Goal: Task Accomplishment & Management: Manage account settings

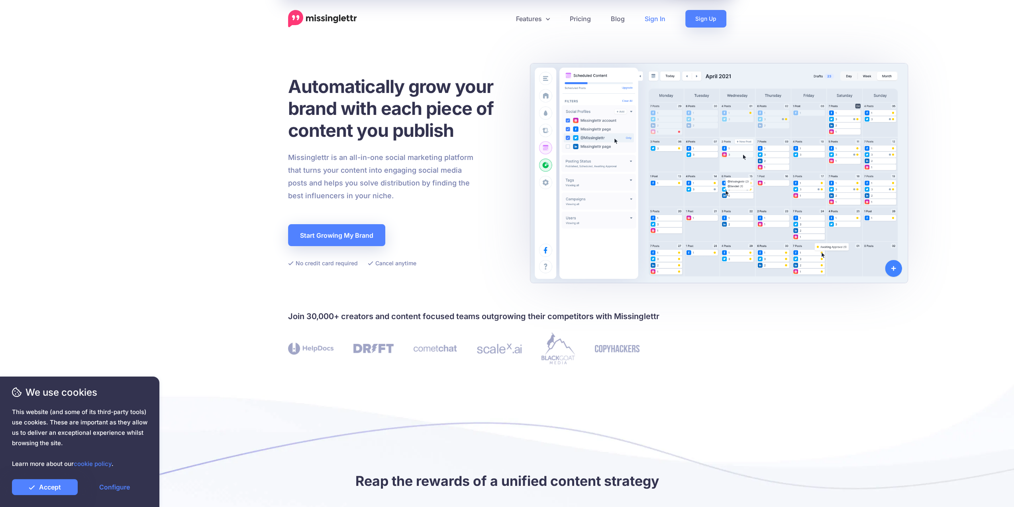
click at [660, 17] on link "Sign In" at bounding box center [655, 19] width 41 height 18
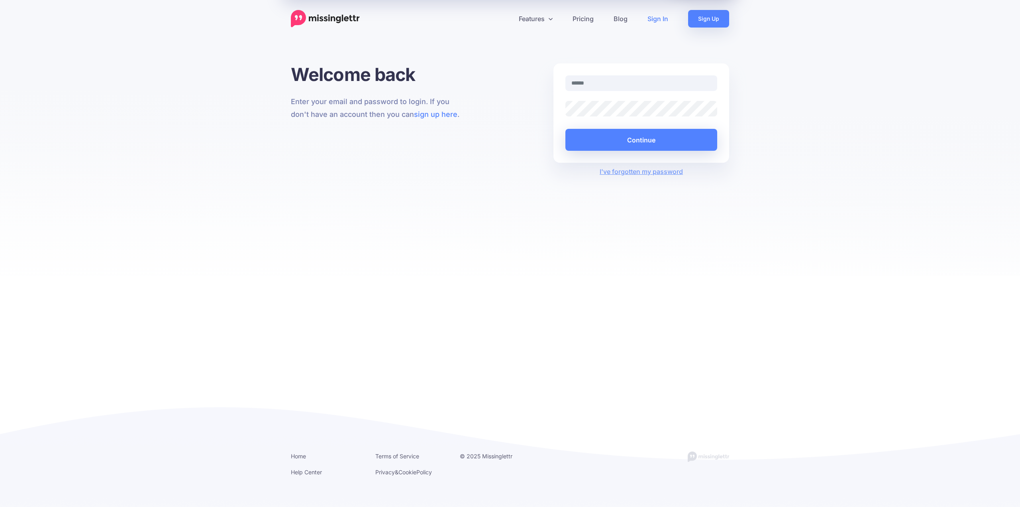
type input "**********"
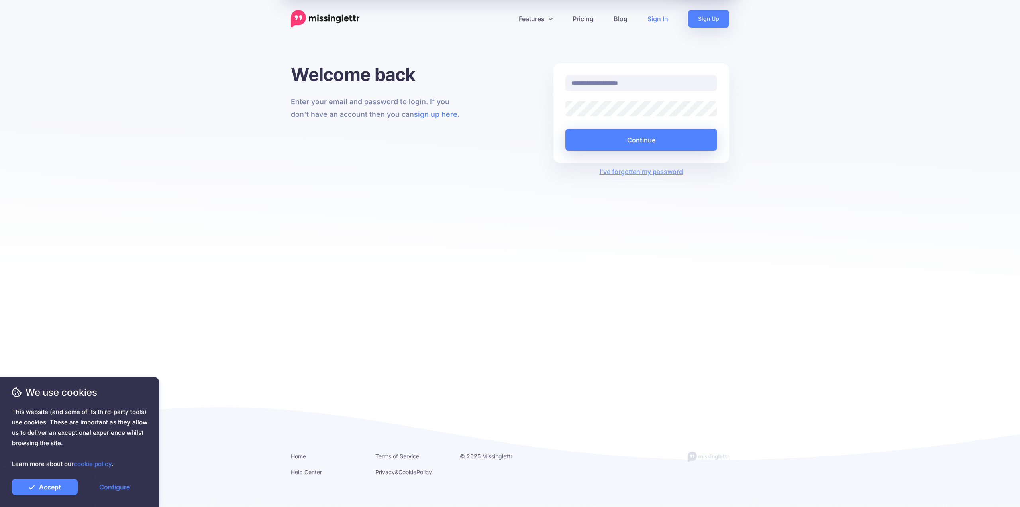
click at [618, 151] on div "**********" at bounding box center [642, 112] width 176 height 99
click at [618, 143] on button "Continue" at bounding box center [641, 140] width 152 height 22
click at [103, 483] on link "Configure" at bounding box center [115, 487] width 66 height 16
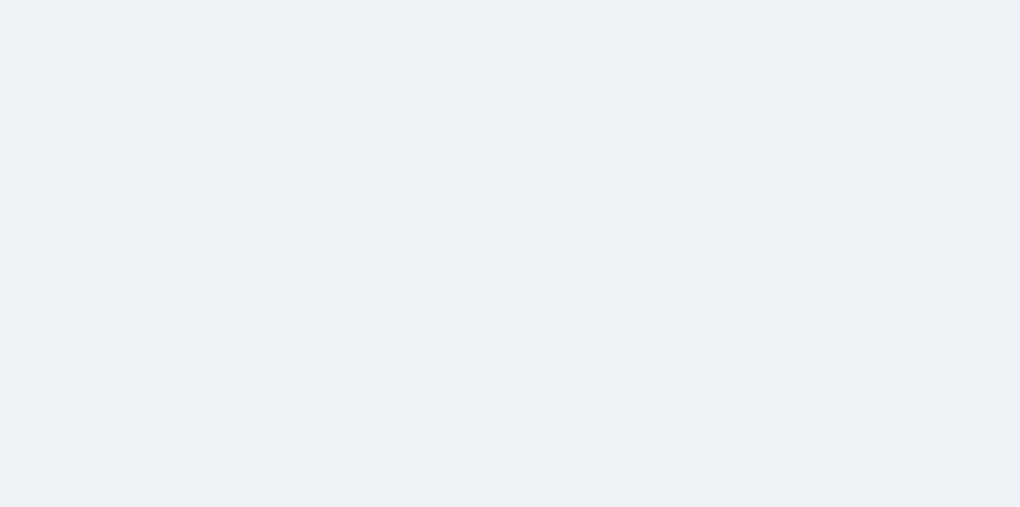
click at [38, 455] on link "Help Center" at bounding box center [61, 448] width 99 height 20
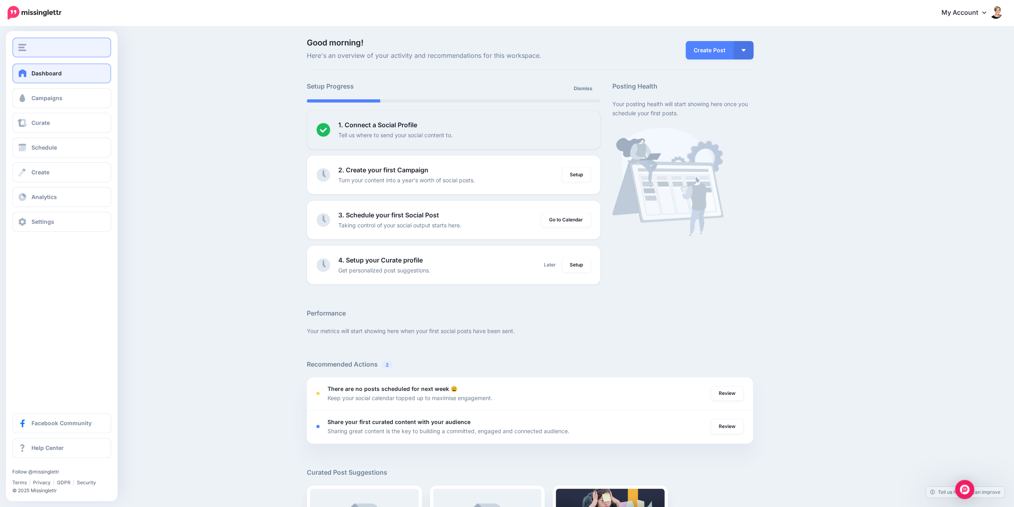
click at [25, 54] on button "button" at bounding box center [61, 47] width 99 height 20
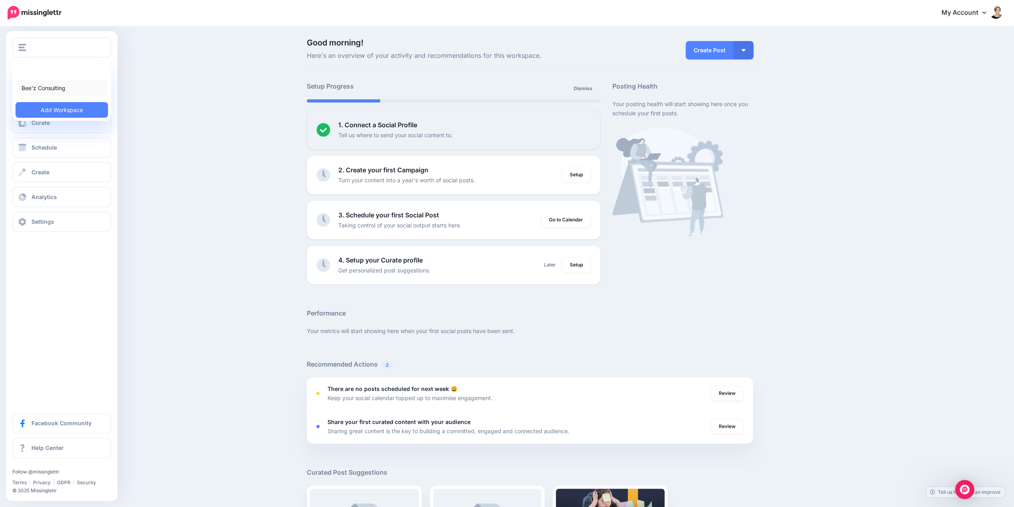
click at [33, 88] on link "Bee'z Consulting" at bounding box center [62, 88] width 92 height 16
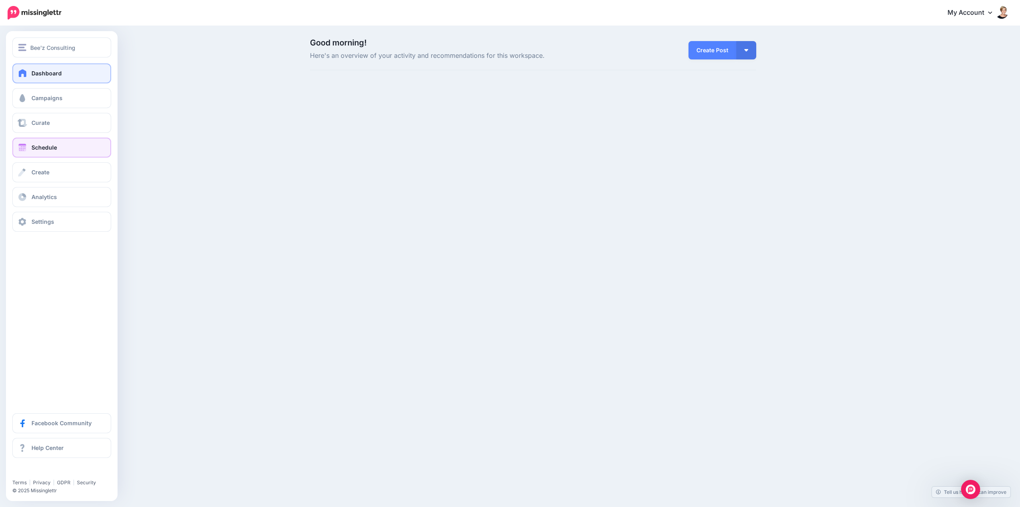
click at [53, 153] on link "Schedule" at bounding box center [61, 147] width 99 height 20
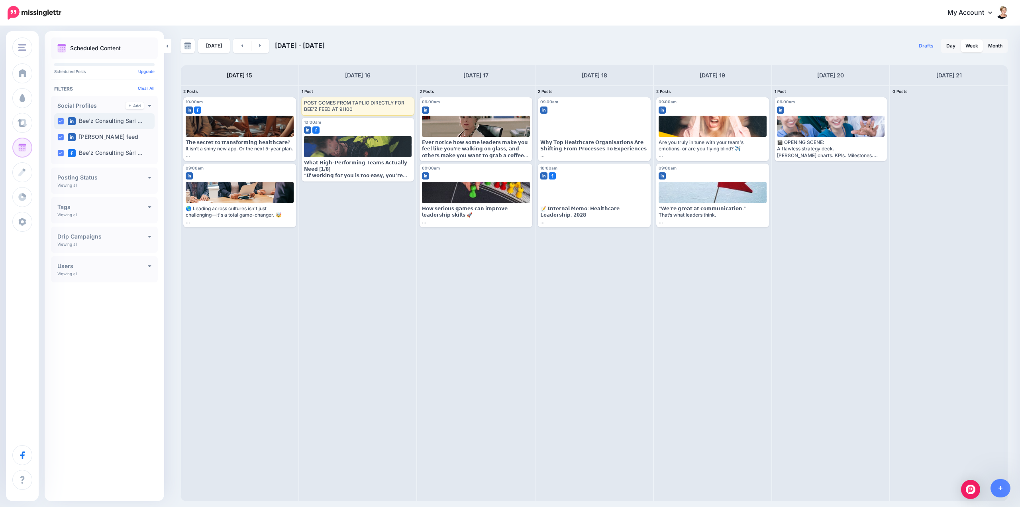
click at [93, 120] on label "Bee'z Consulting Sarl …" at bounding box center [105, 121] width 75 height 8
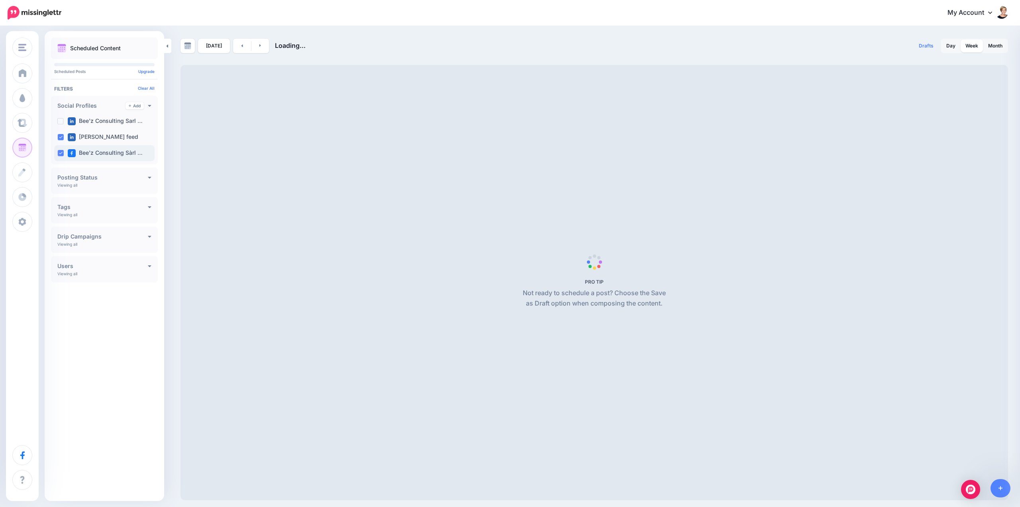
click at [92, 153] on label "Bee'z Consulting Sàrl …" at bounding box center [105, 153] width 75 height 8
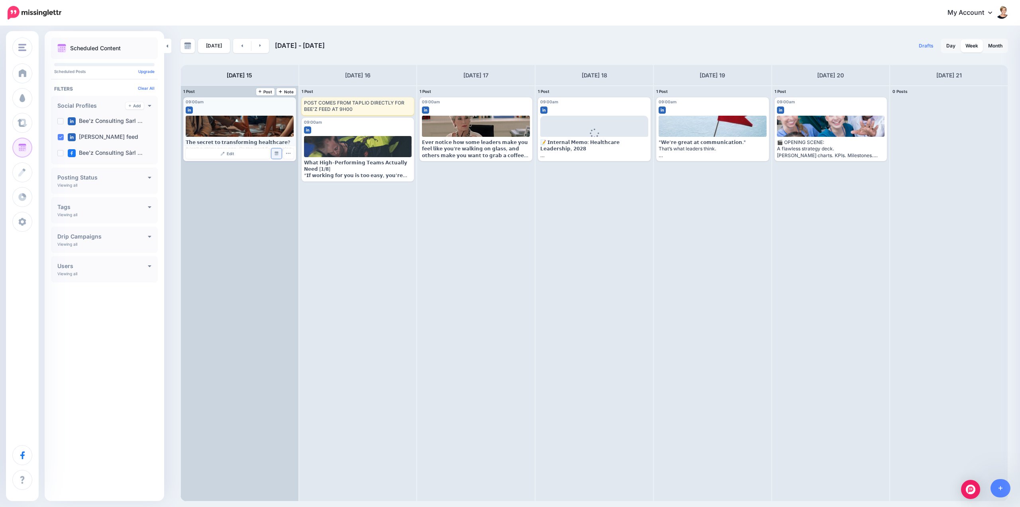
click at [275, 154] on img at bounding box center [277, 153] width 4 height 4
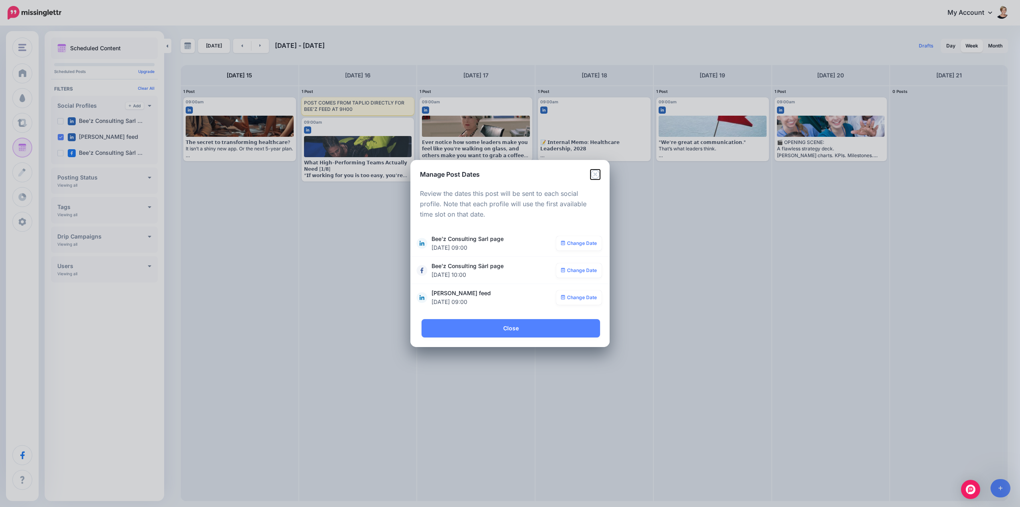
click at [599, 173] on icon "Close" at bounding box center [596, 174] width 10 height 10
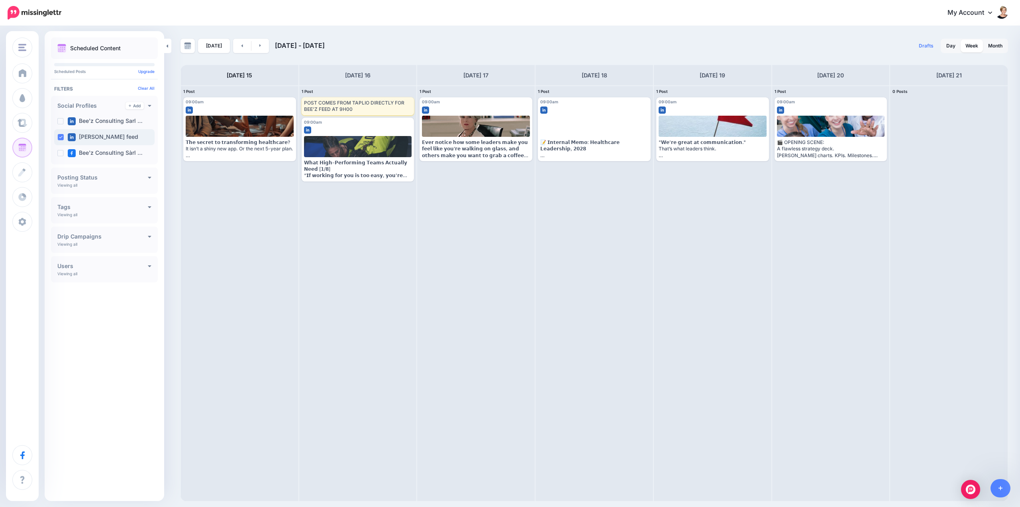
click at [102, 139] on label "[PERSON_NAME] feed" at bounding box center [103, 137] width 71 height 8
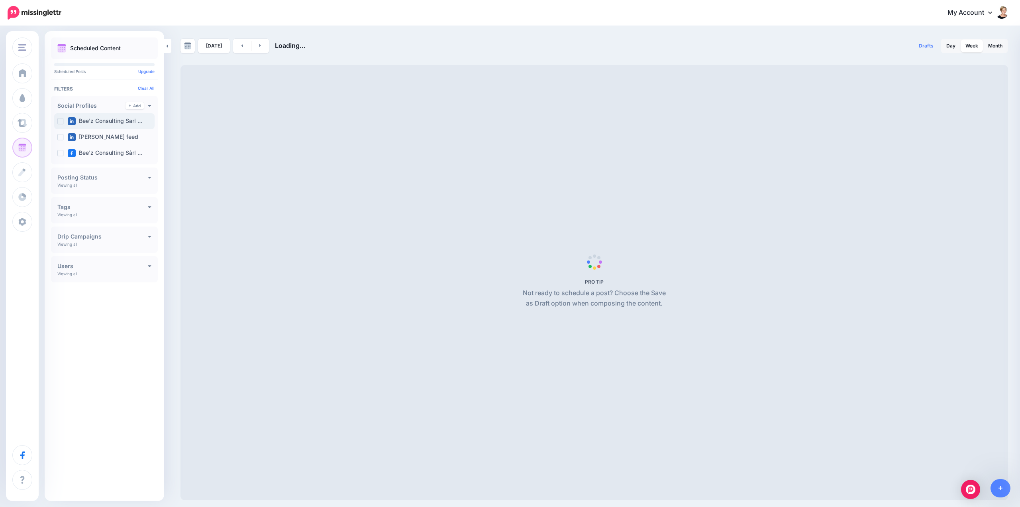
click at [104, 119] on label "Bee'z Consulting Sarl …" at bounding box center [105, 121] width 75 height 8
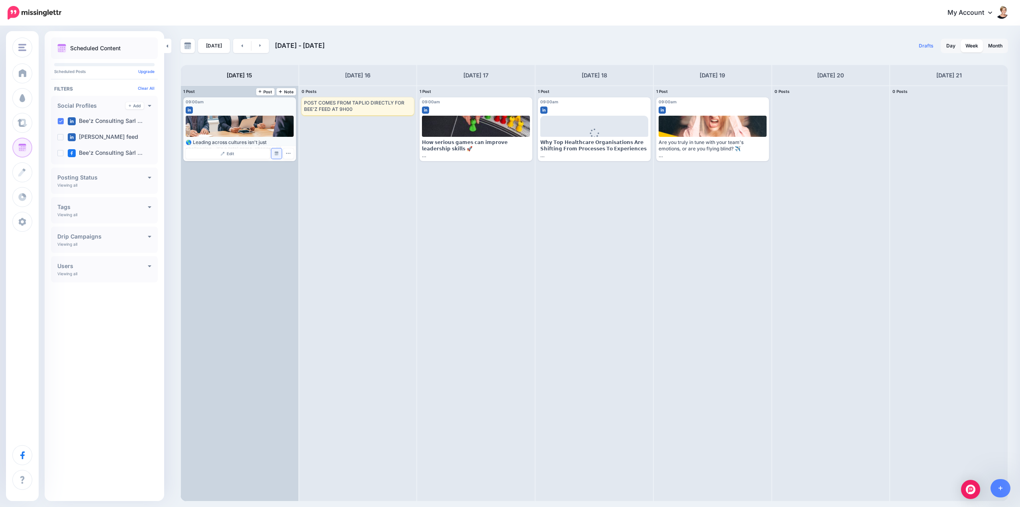
click at [279, 153] on link "Manage Dates" at bounding box center [276, 153] width 10 height 10
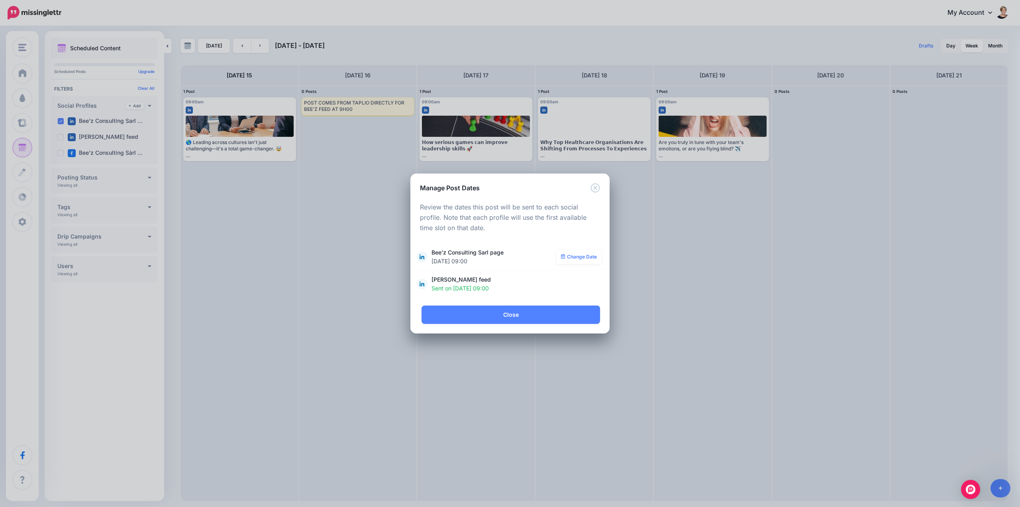
click at [599, 181] on div "Manage Post Dates" at bounding box center [509, 182] width 199 height 19
click at [596, 187] on icon "Close" at bounding box center [595, 187] width 9 height 9
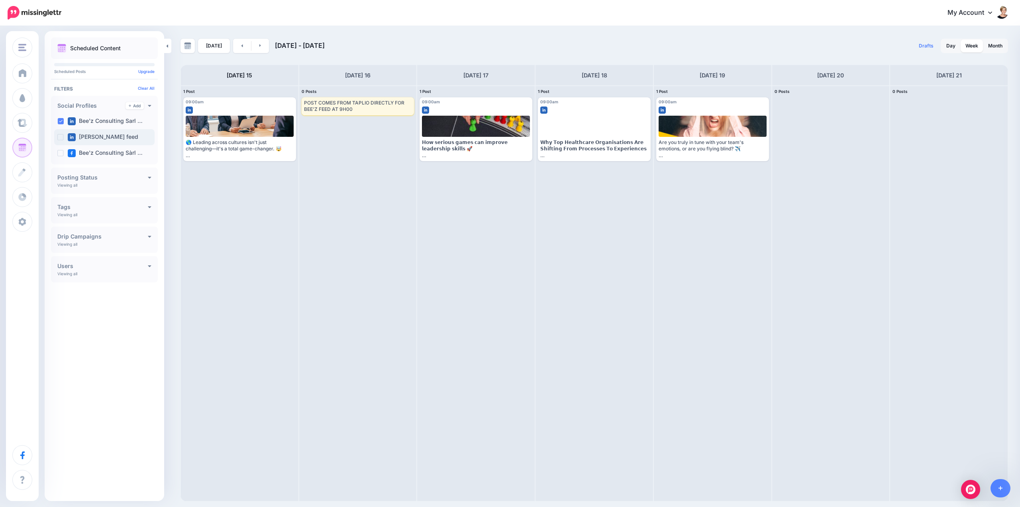
click at [134, 141] on label "[PERSON_NAME] feed" at bounding box center [103, 137] width 71 height 8
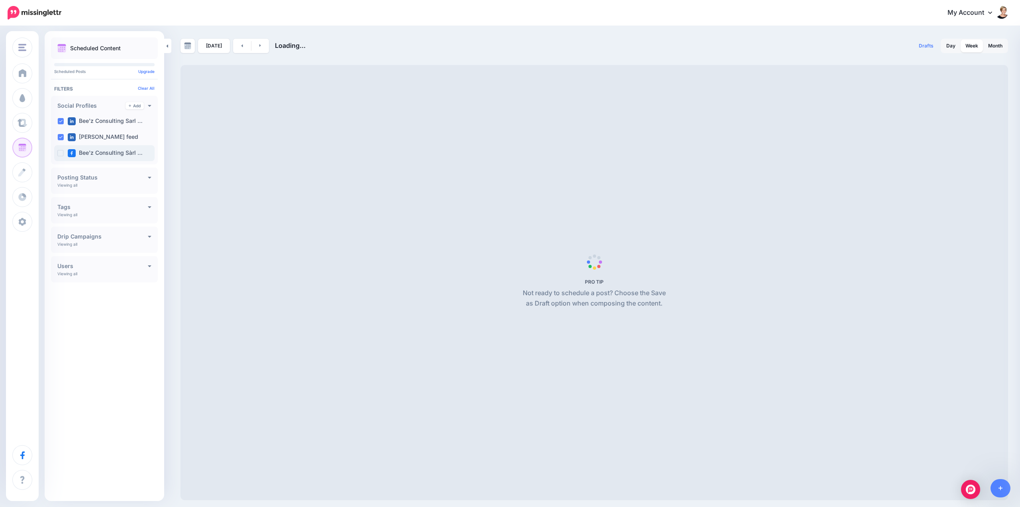
click at [115, 150] on label "Bee'z Consulting Sàrl …" at bounding box center [105, 153] width 75 height 8
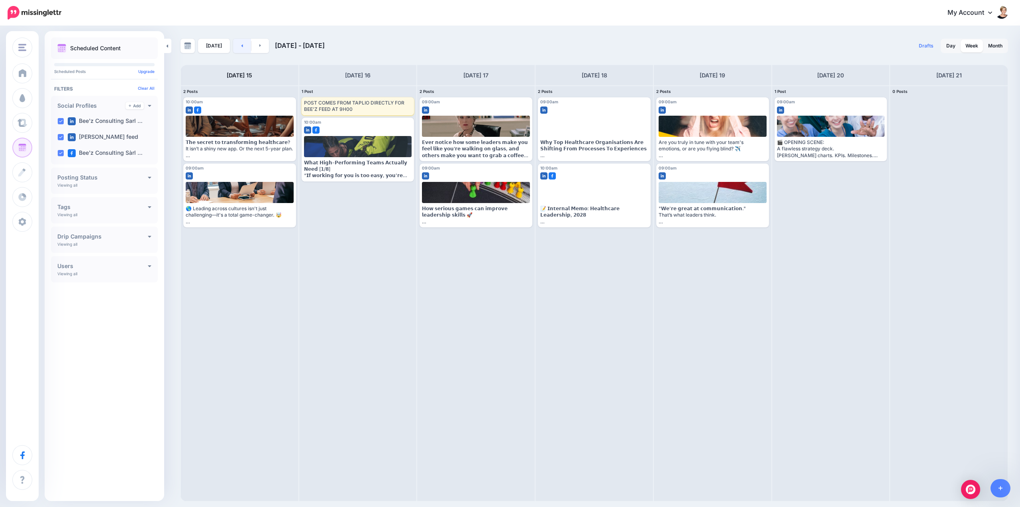
click at [239, 48] on link at bounding box center [242, 46] width 18 height 14
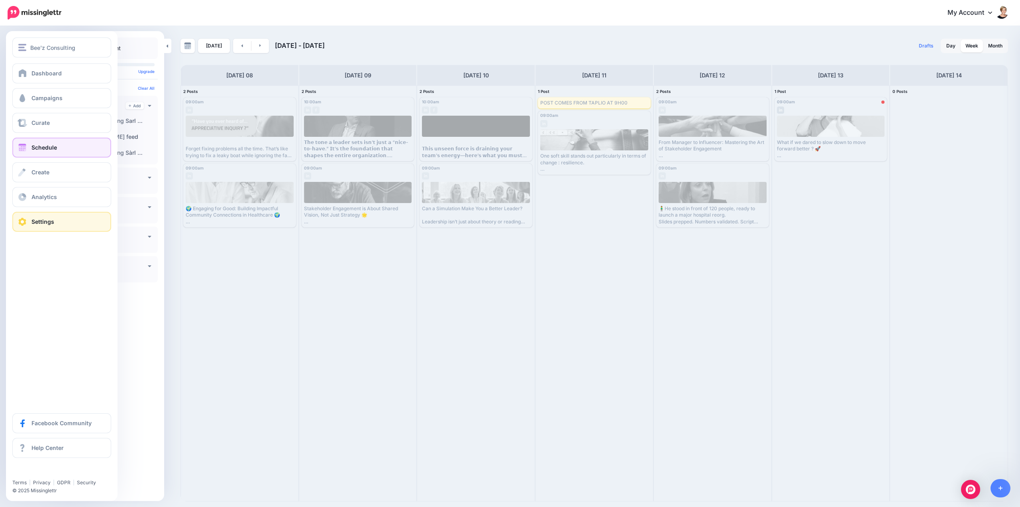
click at [40, 219] on span "Settings" at bounding box center [42, 221] width 23 height 7
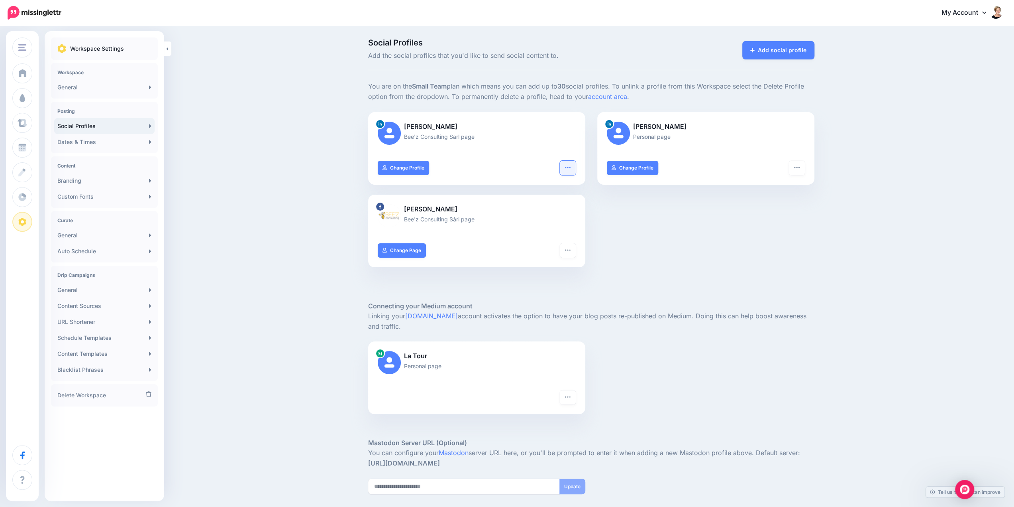
click at [570, 167] on icon "button" at bounding box center [567, 167] width 5 height 1
click at [532, 222] on link "Reconnect" at bounding box center [526, 224] width 91 height 16
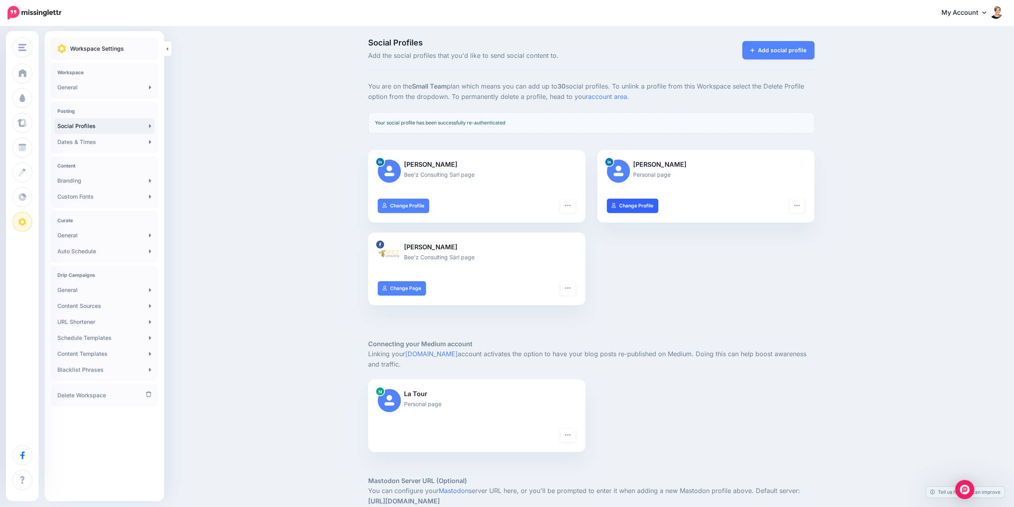
click at [625, 204] on link "Change Profile" at bounding box center [632, 205] width 51 height 14
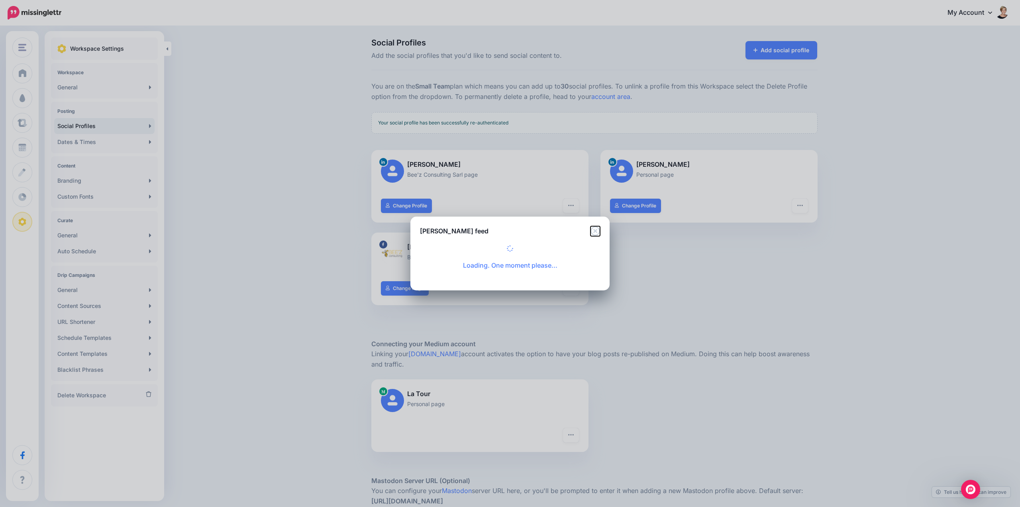
click at [594, 231] on icon "Close" at bounding box center [596, 231] width 10 height 10
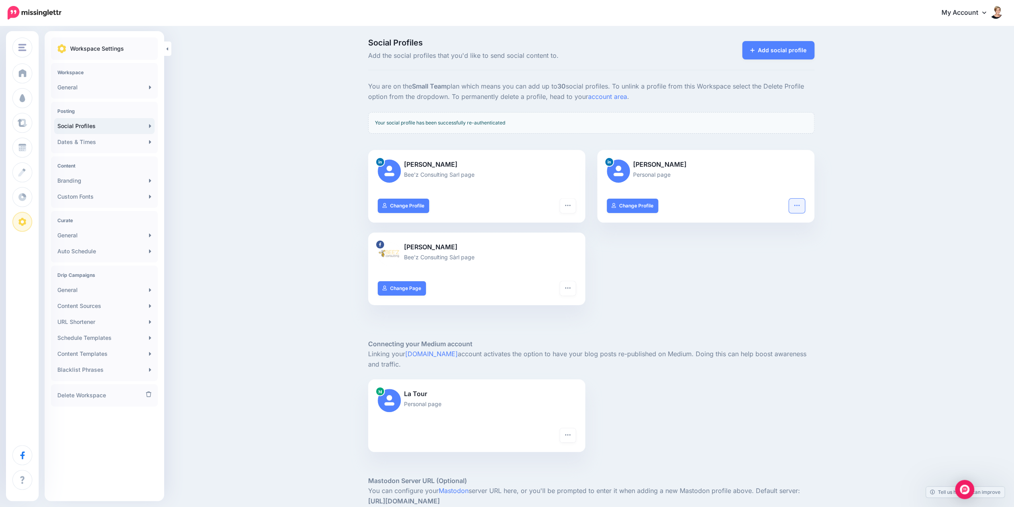
click at [805, 208] on button "button" at bounding box center [797, 205] width 16 height 14
click at [740, 263] on link "Reconnect" at bounding box center [756, 261] width 91 height 16
click at [796, 206] on button "button" at bounding box center [797, 205] width 16 height 14
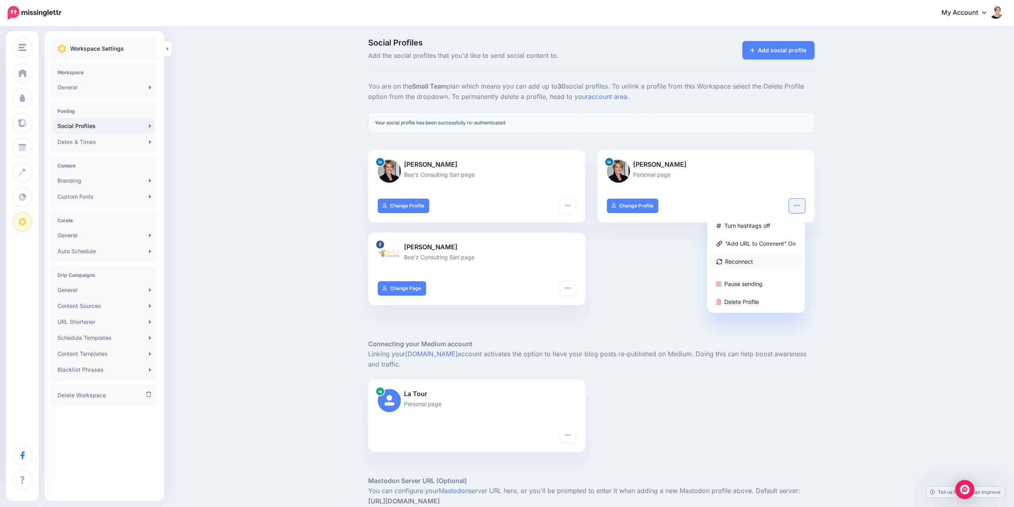
click at [748, 264] on link "Reconnect" at bounding box center [756, 261] width 91 height 16
click at [800, 207] on icon "button" at bounding box center [797, 205] width 6 height 6
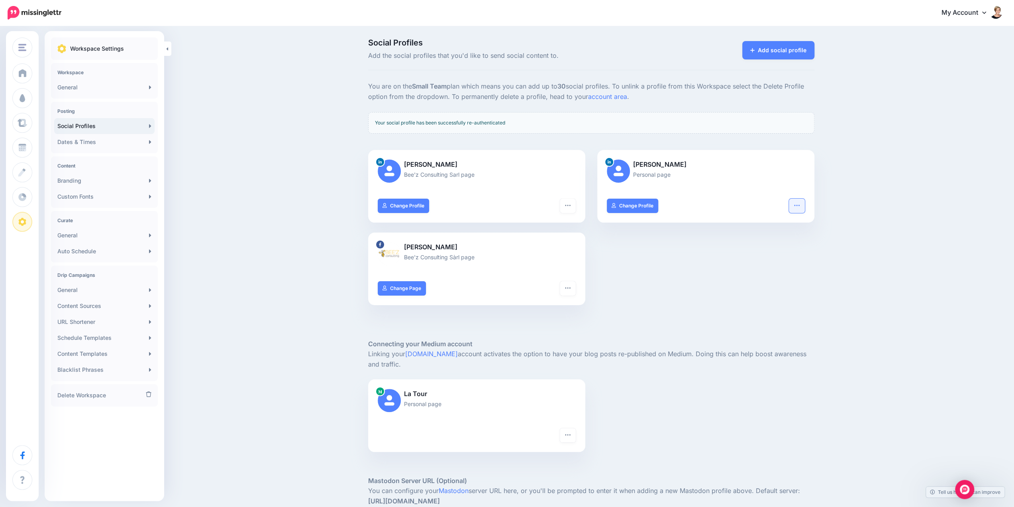
click at [799, 206] on icon "button" at bounding box center [797, 205] width 6 height 6
click at [621, 272] on div "SILVINA LAYANI Bee'z Consulting Sarl page Turn hashtags on “Add URL to Comment”…" at bounding box center [591, 232] width 458 height 165
click at [575, 290] on button "button" at bounding box center [568, 288] width 16 height 14
click at [533, 324] on link "Reconnect" at bounding box center [539, 326] width 65 height 16
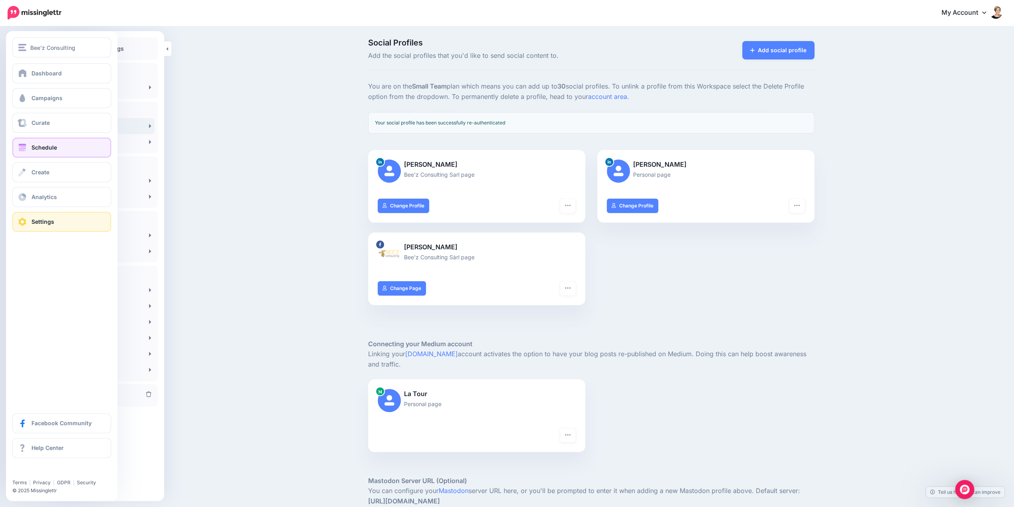
click at [41, 149] on span "Schedule" at bounding box center [44, 147] width 26 height 7
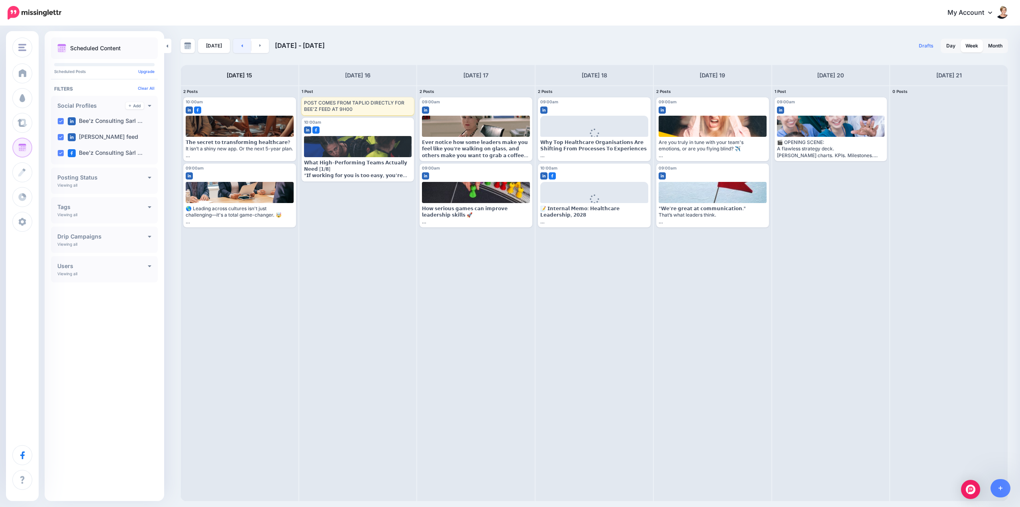
click at [239, 49] on link at bounding box center [242, 46] width 18 height 14
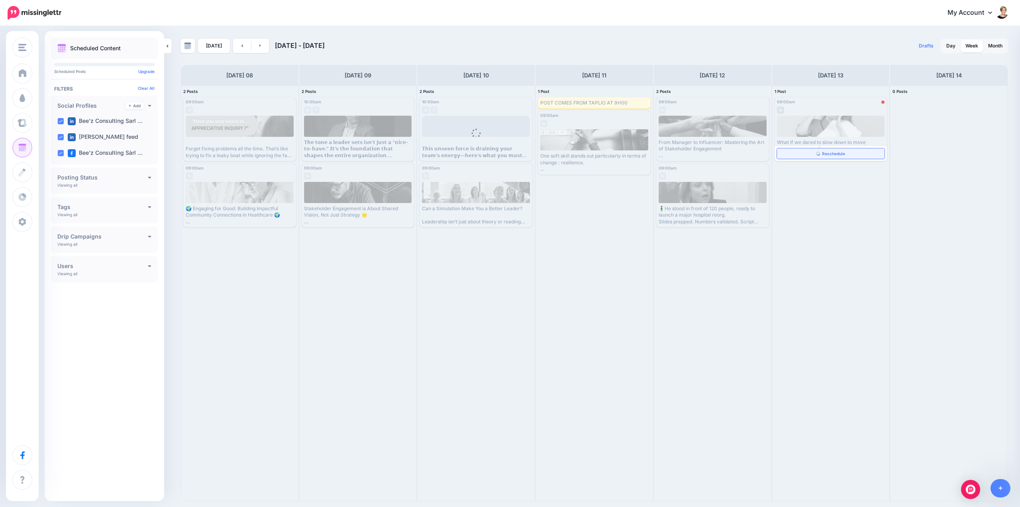
click at [853, 155] on link "Reschedule" at bounding box center [831, 153] width 108 height 10
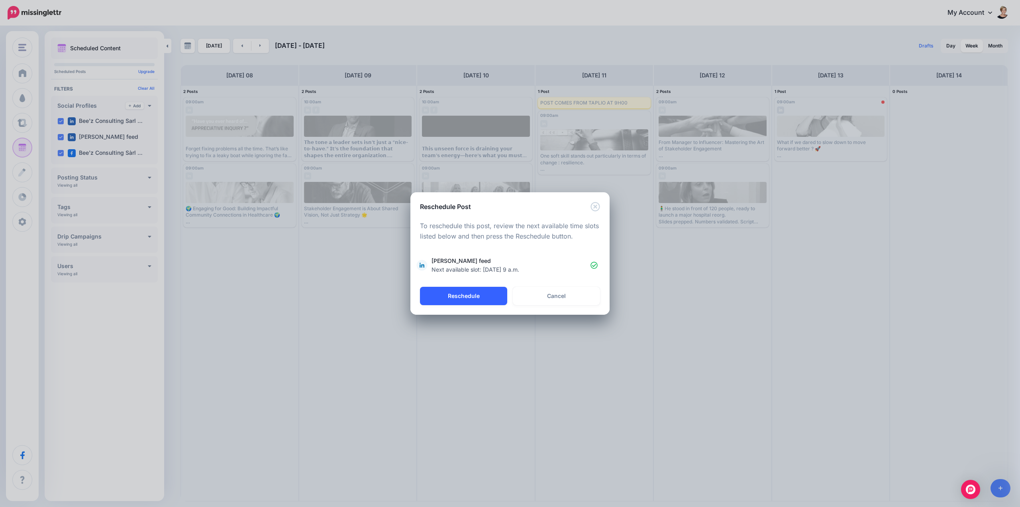
click at [457, 296] on button "Reschedule" at bounding box center [463, 296] width 87 height 18
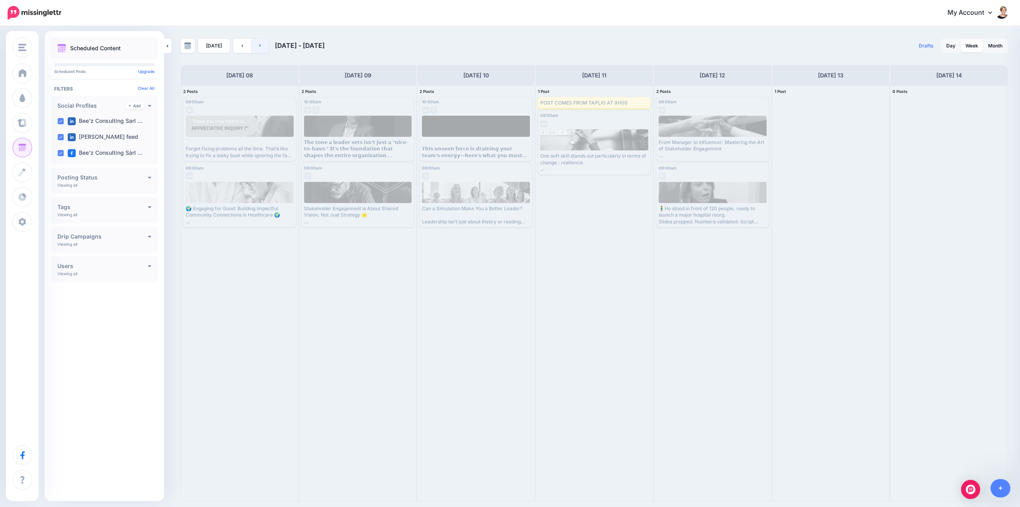
click at [261, 48] on link at bounding box center [260, 46] width 18 height 14
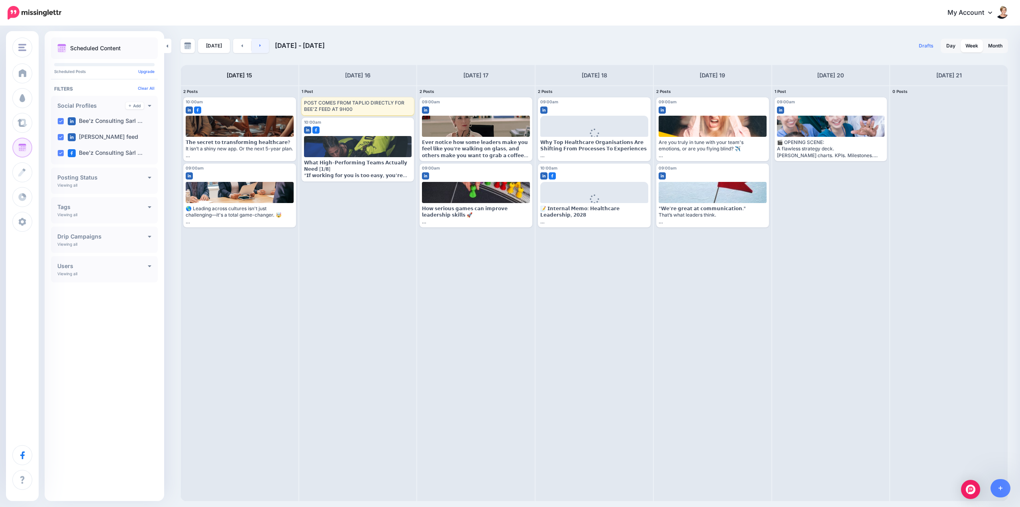
click at [261, 48] on link at bounding box center [260, 46] width 18 height 14
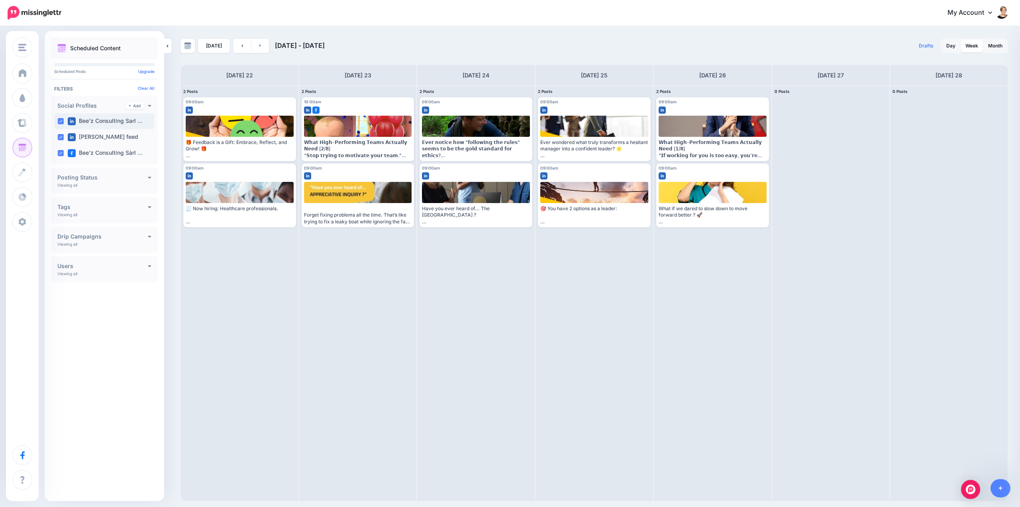
click at [92, 119] on label "Bee'z Consulting Sarl …" at bounding box center [105, 121] width 75 height 8
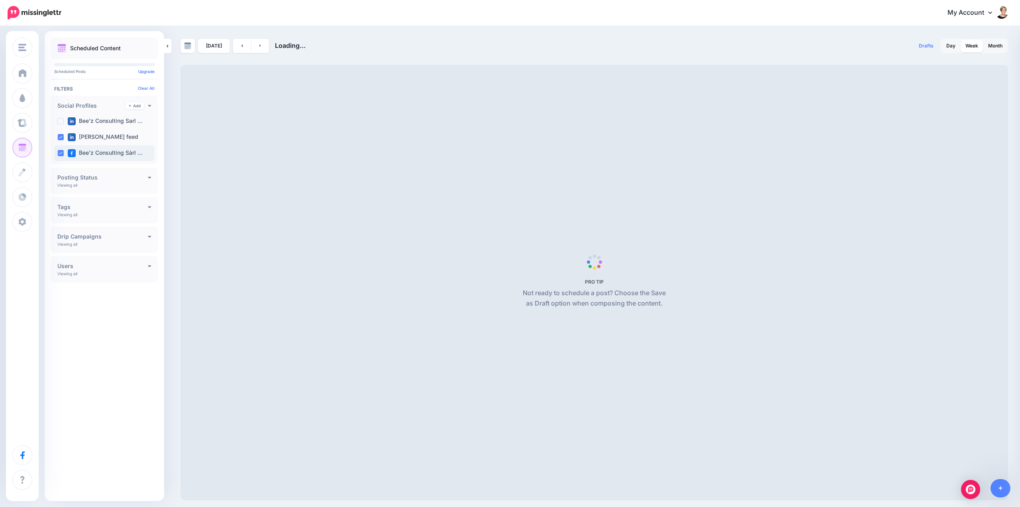
click at [97, 151] on label "Bee'z Consulting Sàrl …" at bounding box center [105, 153] width 75 height 8
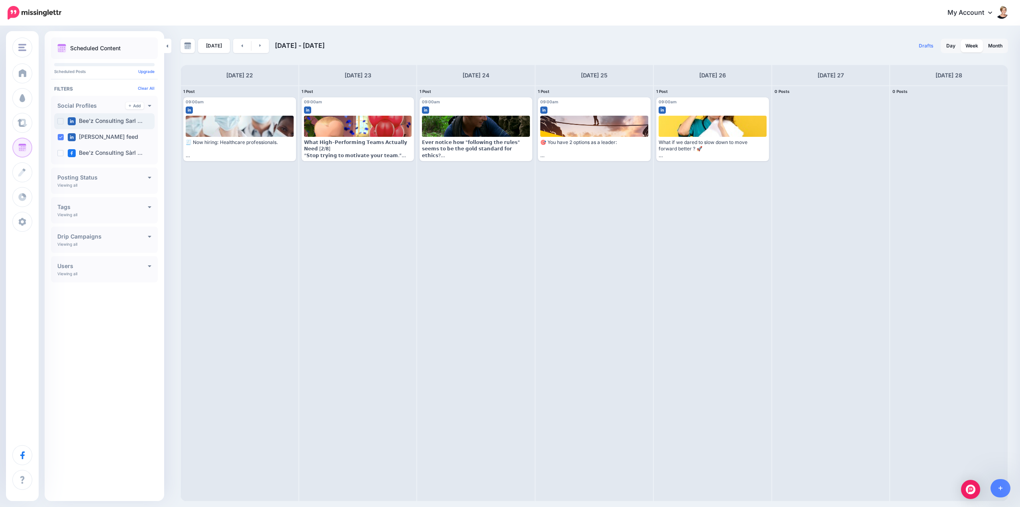
click at [102, 119] on label "Bee'z Consulting Sarl …" at bounding box center [105, 121] width 75 height 8
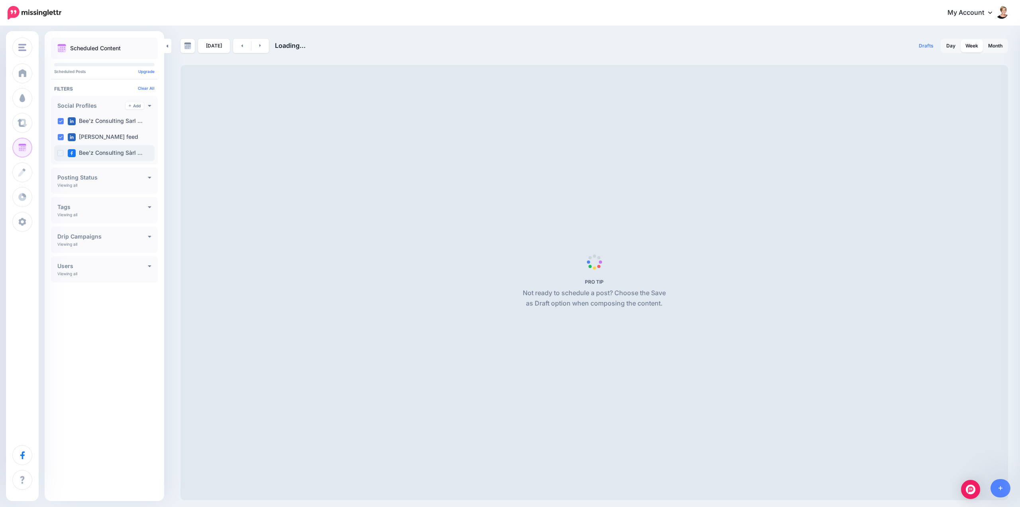
click at [104, 151] on label "Bee'z Consulting Sàrl …" at bounding box center [105, 153] width 75 height 8
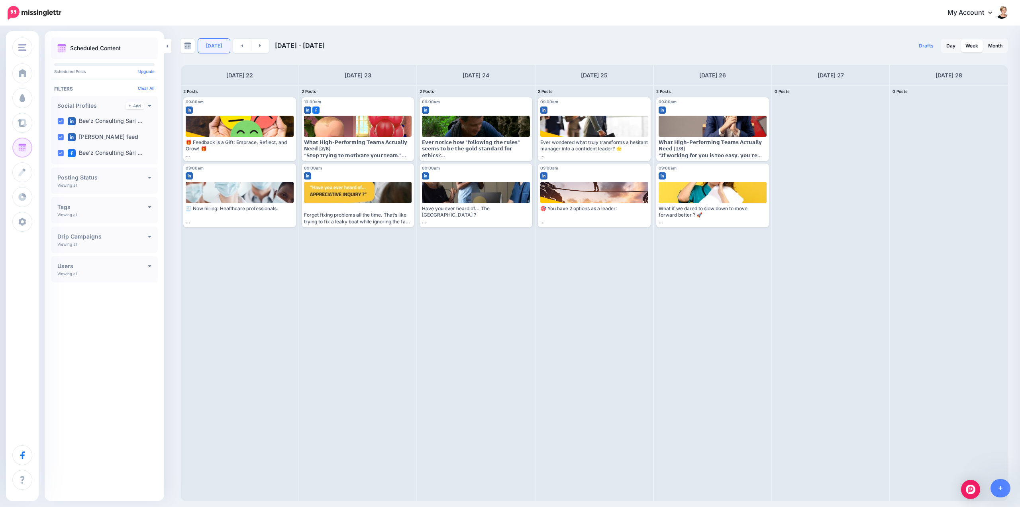
click at [220, 45] on link "[DATE]" at bounding box center [214, 46] width 32 height 14
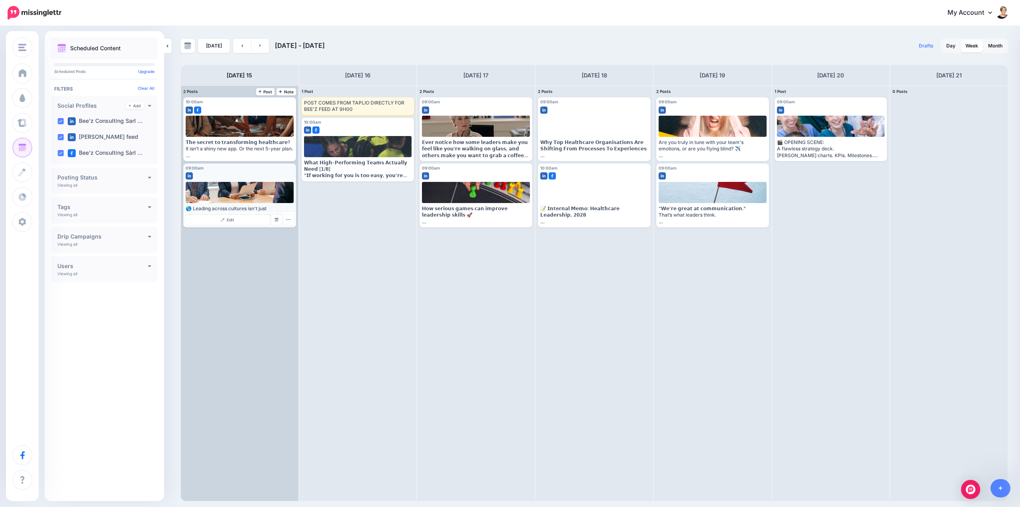
click at [232, 220] on span "Edit" at bounding box center [231, 220] width 8 height 4
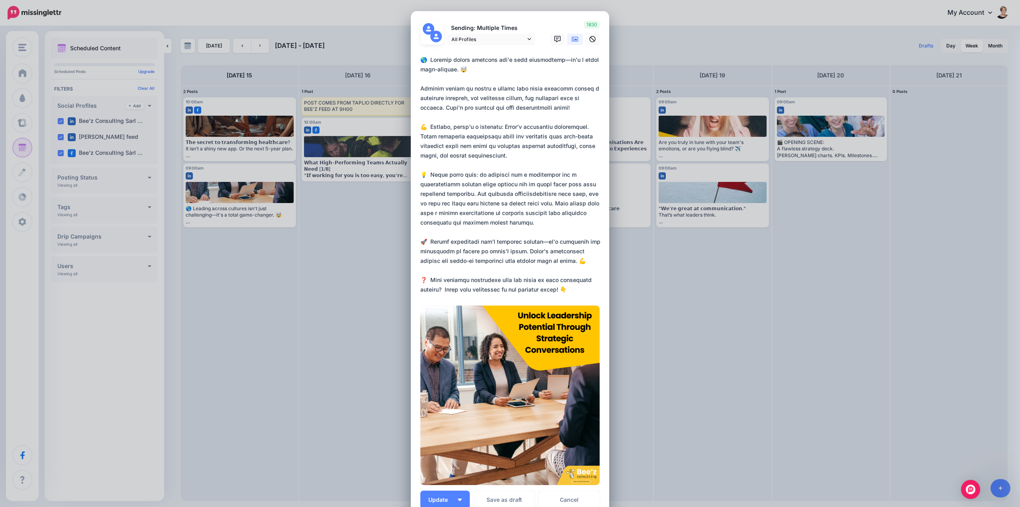
click at [423, 133] on textarea at bounding box center [511, 174] width 183 height 239
drag, startPoint x: 418, startPoint y: 59, endPoint x: 593, endPoint y: 292, distance: 291.2
click at [593, 292] on textarea at bounding box center [511, 174] width 183 height 239
click at [516, 41] on span "All Profiles" at bounding box center [489, 39] width 74 height 8
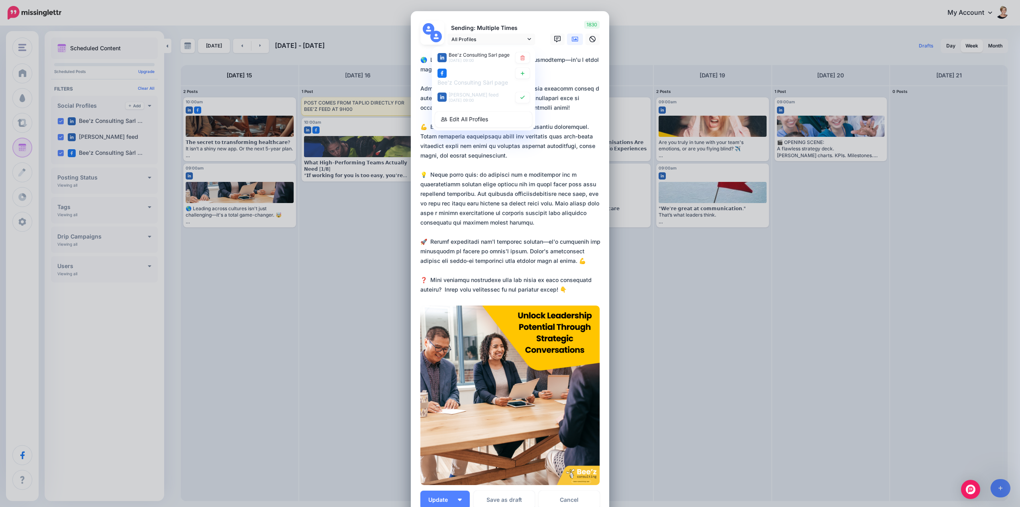
click at [677, 58] on div "Edit Post Loading Sending: Multiple Times All Profiles" at bounding box center [510, 253] width 1020 height 507
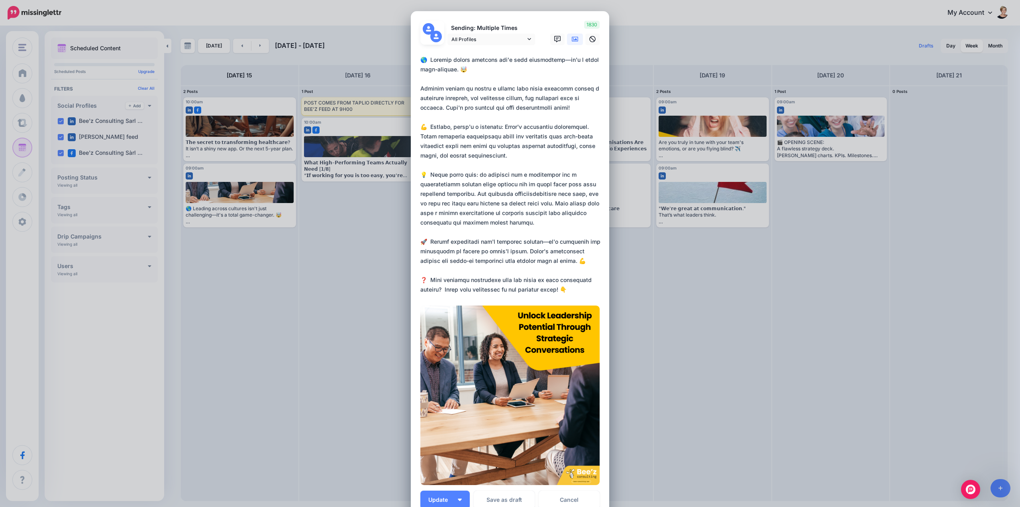
click at [358, 258] on div "Edit Post Loading Sending: Multiple Times All Profiles" at bounding box center [510, 253] width 1020 height 507
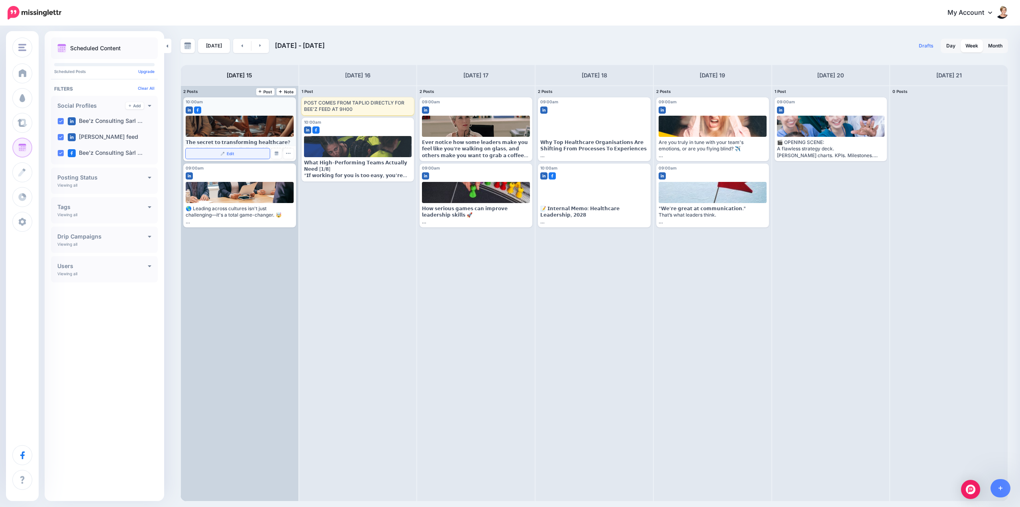
click at [242, 149] on link "Edit" at bounding box center [228, 153] width 84 height 10
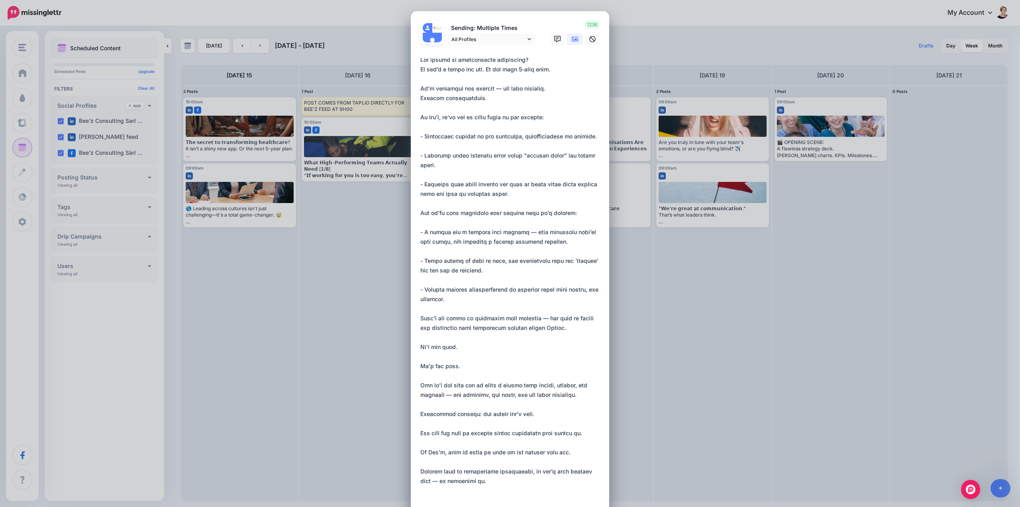
drag, startPoint x: 480, startPoint y: 193, endPoint x: 404, endPoint y: -22, distance: 227.6
click at [404, 0] on html "My Account Dashboard My Account Billing Logout" at bounding box center [510, 253] width 1020 height 507
